Goal: Use online tool/utility: Utilize a website feature to perform a specific function

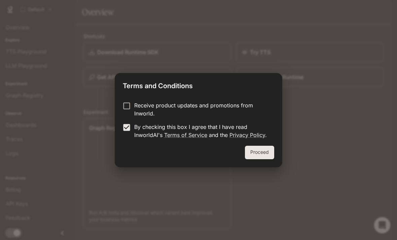
click at [261, 153] on button "Proceed" at bounding box center [259, 152] width 29 height 13
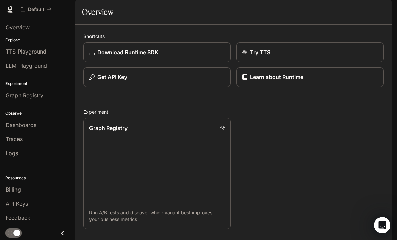
click at [253, 56] on p "Try TTS" at bounding box center [260, 52] width 21 height 8
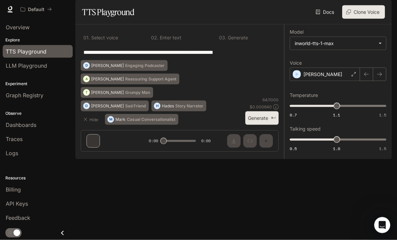
scroll to position [22, 0]
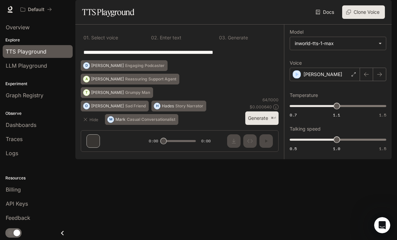
click at [351, 81] on div "[PERSON_NAME]" at bounding box center [325, 74] width 70 height 13
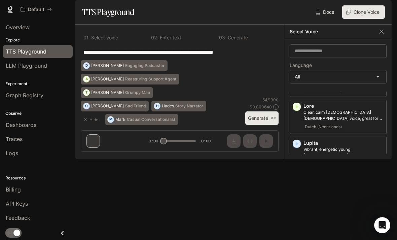
scroll to position [805, 0]
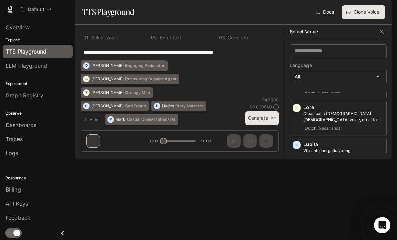
click at [305, 222] on p "Energetic, expressive man with a rapid-fire delivery" at bounding box center [344, 228] width 80 height 12
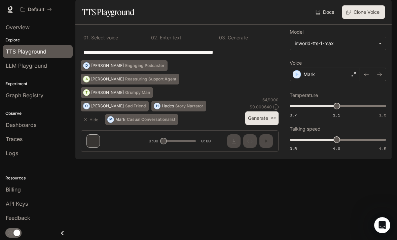
click at [350, 81] on div "Mark" at bounding box center [325, 74] width 70 height 13
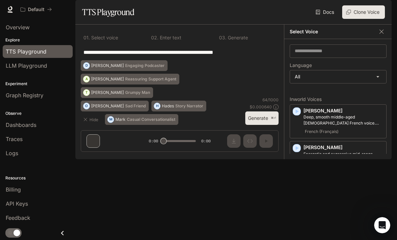
scroll to position [0, 0]
click at [384, 35] on icon "button" at bounding box center [381, 31] width 7 height 7
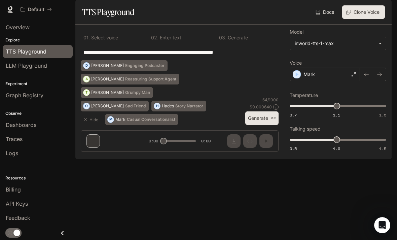
click at [260, 125] on button "Generate ⌘⏎" at bounding box center [261, 118] width 33 height 14
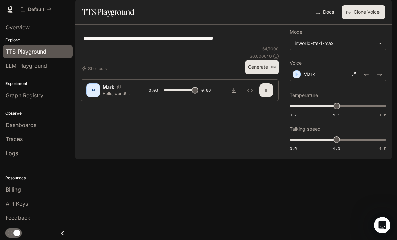
type input "*"
click at [297, 78] on icon "button" at bounding box center [297, 74] width 7 height 7
click at [353, 81] on div "Mark" at bounding box center [325, 74] width 70 height 13
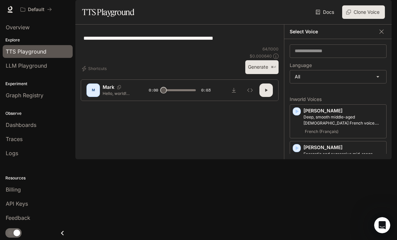
click at [296, 113] on icon "button" at bounding box center [297, 111] width 3 height 4
click at [296, 151] on icon "button" at bounding box center [297, 148] width 7 height 7
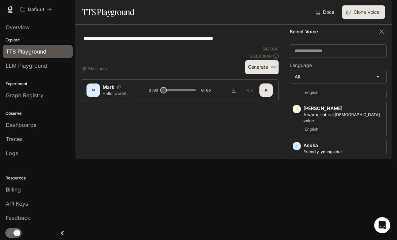
scroll to position [79, 0]
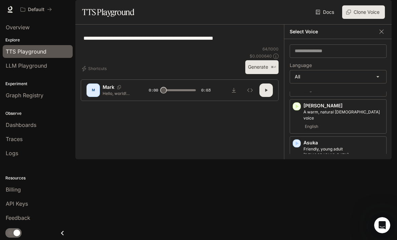
click at [295, 110] on icon "button" at bounding box center [297, 106] width 7 height 7
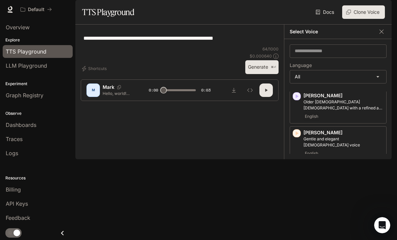
scroll to position [165, 0]
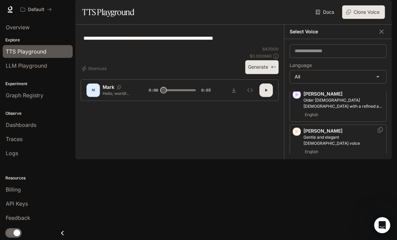
click at [296, 134] on icon "button" at bounding box center [297, 132] width 3 height 4
click at [295, 172] on icon "button" at bounding box center [297, 168] width 7 height 7
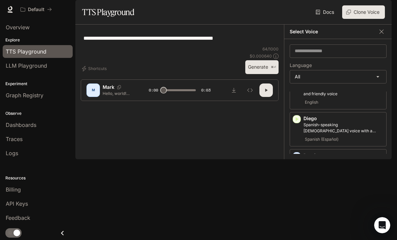
scroll to position [257, 0]
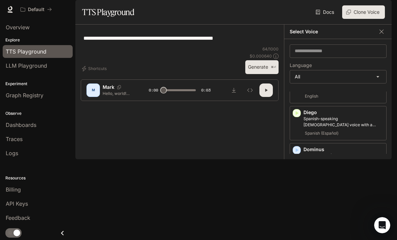
click at [296, 116] on icon "button" at bounding box center [297, 113] width 7 height 7
click at [296, 152] on icon "button" at bounding box center [297, 150] width 3 height 4
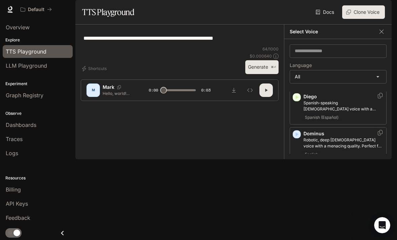
scroll to position [273, 0]
click at [296, 173] on icon "button" at bounding box center [297, 171] width 3 height 4
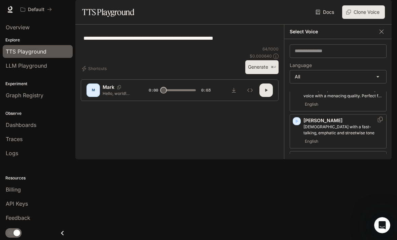
scroll to position [325, 0]
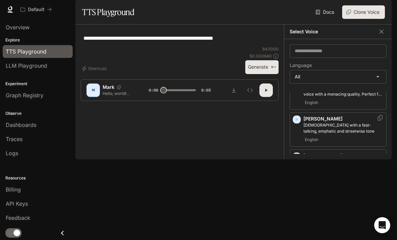
click at [294, 160] on icon "button" at bounding box center [297, 156] width 7 height 7
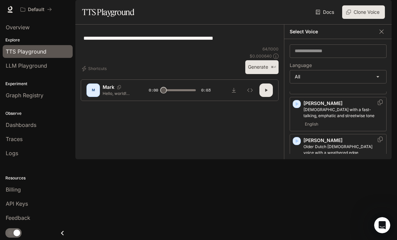
scroll to position [338, 0]
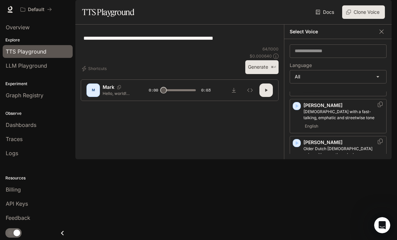
click at [296, 146] on icon "button" at bounding box center [297, 143] width 7 height 7
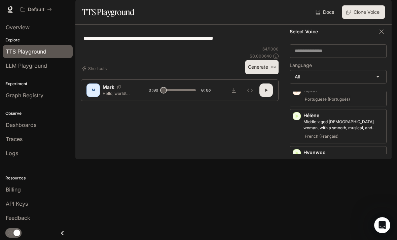
scroll to position [539, 0]
click at [296, 149] on icon "button" at bounding box center [297, 152] width 7 height 7
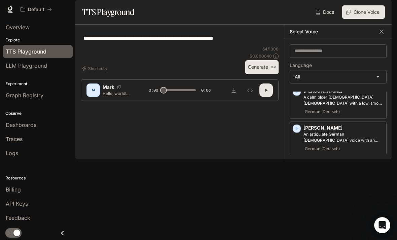
scroll to position [675, 0]
click at [295, 124] on div "button" at bounding box center [297, 128] width 8 height 8
click at [294, 198] on icon "button" at bounding box center [297, 201] width 7 height 7
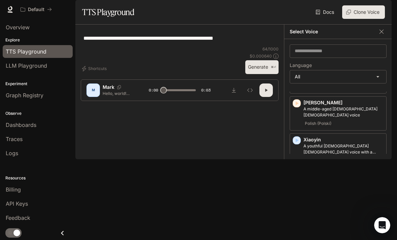
scroll to position [1512, 0]
